Goal: Information Seeking & Learning: Learn about a topic

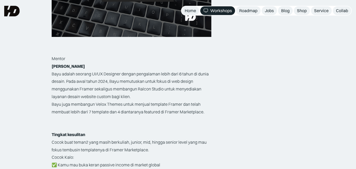
scroll to position [791, 0]
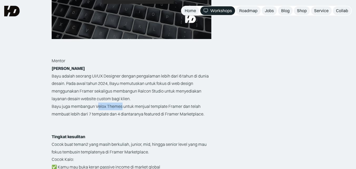
drag, startPoint x: 97, startPoint y: 108, endPoint x: 123, endPoint y: 108, distance: 25.6
click at [123, 108] on p "Bayu juga membangun Velox Themes untuk menjual template Framer dan telah membua…" at bounding box center [132, 110] width 160 height 15
click at [122, 108] on p "Bayu juga membangun Velox Themes untuk menjual template Framer dan telah membua…" at bounding box center [132, 110] width 160 height 15
click at [121, 108] on p "Bayu juga membangun Velox Themes untuk menjual template Framer dan telah membua…" at bounding box center [132, 110] width 160 height 15
click at [121, 106] on p "Bayu juga membangun Velox Themes untuk menjual template Framer dan telah membua…" at bounding box center [132, 110] width 160 height 15
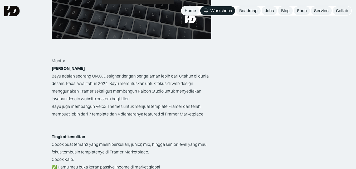
click at [123, 107] on p "Bayu juga membangun Velox Themes untuk menjual template Framer dan telah membua…" at bounding box center [132, 110] width 160 height 15
drag, startPoint x: 122, startPoint y: 107, endPoint x: 103, endPoint y: 92, distance: 24.3
click at [96, 107] on p "Bayu juga membangun Velox Themes untuk menjual template Framer dan telah membua…" at bounding box center [132, 110] width 160 height 15
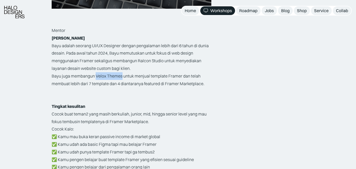
scroll to position [829, 0]
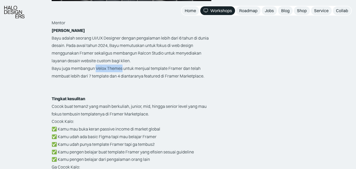
click at [103, 65] on p "Bayu juga membangun Velox Themes untuk menjual template Framer dan telah membua…" at bounding box center [132, 72] width 160 height 15
drag, startPoint x: 96, startPoint y: 70, endPoint x: 122, endPoint y: 72, distance: 26.2
click at [122, 72] on p "Bayu juga membangun Velox Themes untuk menjual template Framer dan telah membua…" at bounding box center [132, 72] width 160 height 15
copy p "Velox Themes"
click at [146, 88] on p "‍" at bounding box center [132, 91] width 160 height 8
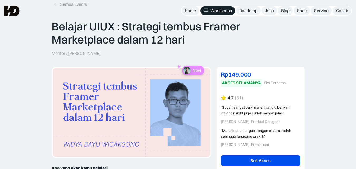
scroll to position [0, 0]
